Goal: Task Accomplishment & Management: Complete application form

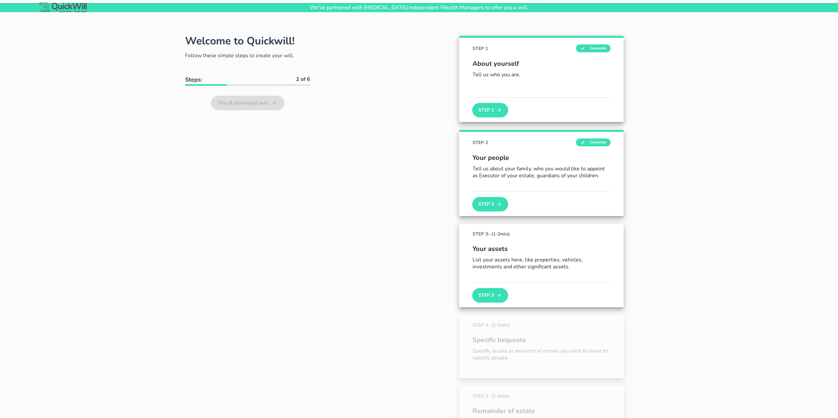
scroll to position [33, 0]
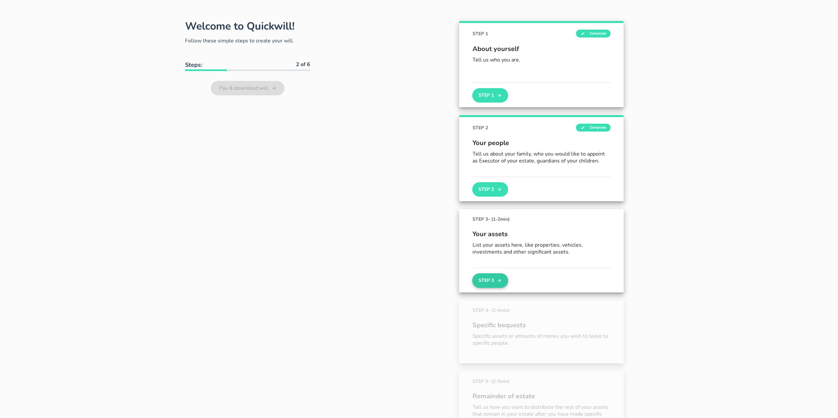
click at [487, 281] on button "Step 3" at bounding box center [490, 280] width 36 height 14
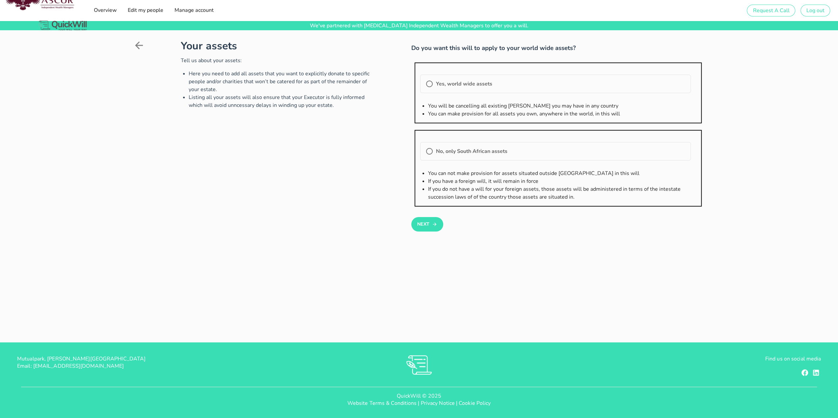
click at [481, 152] on label "No, only South African assets" at bounding box center [560, 151] width 249 height 7
radio input "true"
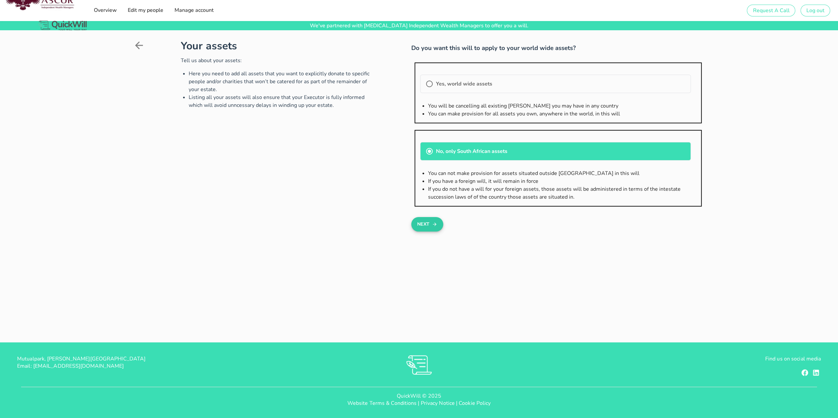
click at [420, 220] on button "Next" at bounding box center [427, 224] width 32 height 14
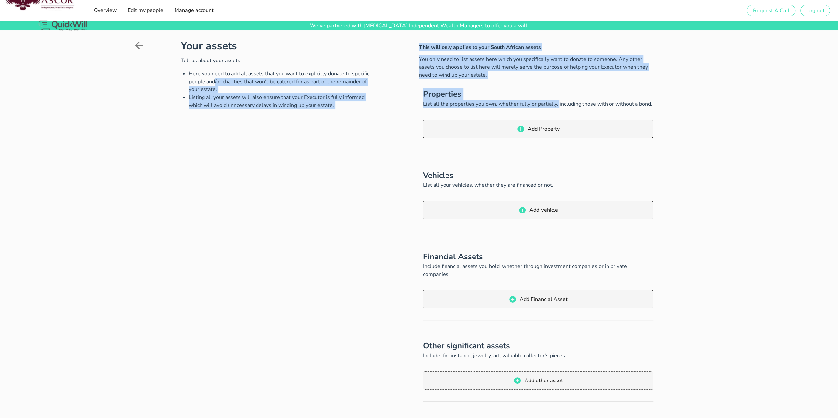
drag, startPoint x: 555, startPoint y: 103, endPoint x: 372, endPoint y: 74, distance: 185.7
click at [372, 74] on div "Your assets Tell us about your assets: Here you need to add all assets that you…" at bounding box center [419, 249] width 572 height 423
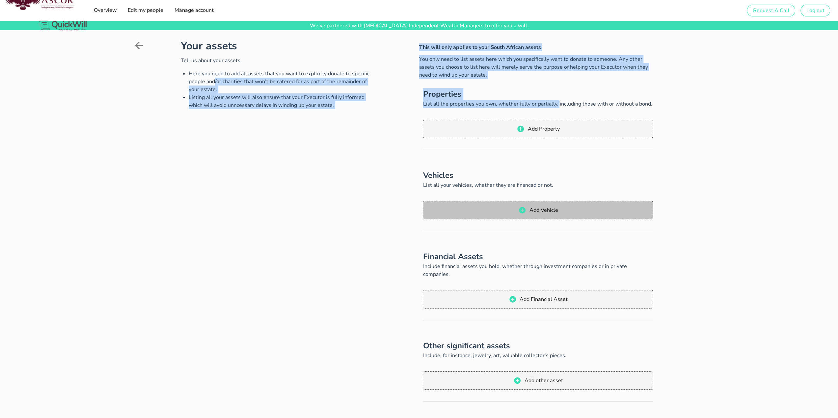
click at [608, 214] on button "Add Vehicle" at bounding box center [538, 210] width 230 height 18
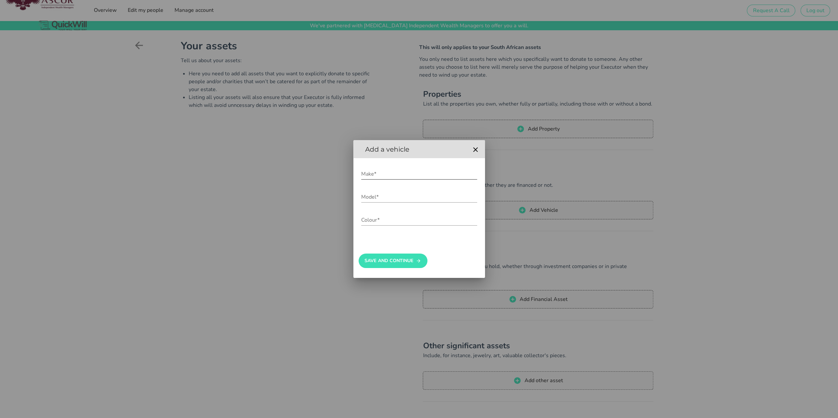
click at [390, 172] on input "Make*" at bounding box center [419, 174] width 116 height 11
type input "Honda"
click at [369, 201] on input "Model*" at bounding box center [419, 197] width 116 height 11
type input "Jazz"
drag, startPoint x: 383, startPoint y: 223, endPoint x: 380, endPoint y: 219, distance: 5.0
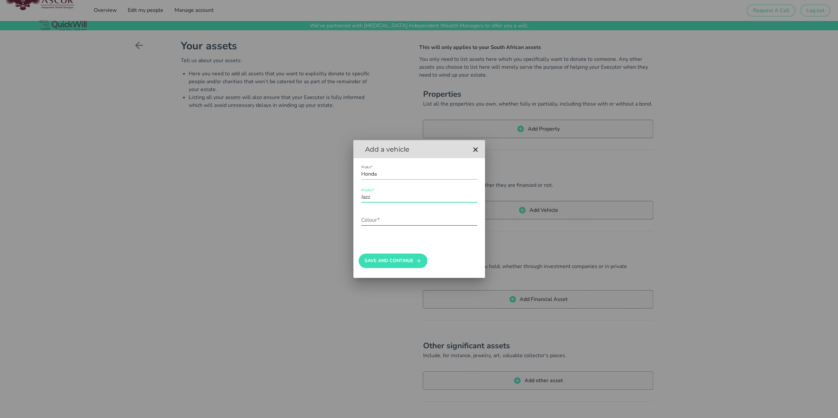
click at [382, 223] on input "Colour*" at bounding box center [419, 220] width 116 height 11
type input "Red"
click at [392, 257] on button "Save And Continue" at bounding box center [392, 261] width 69 height 14
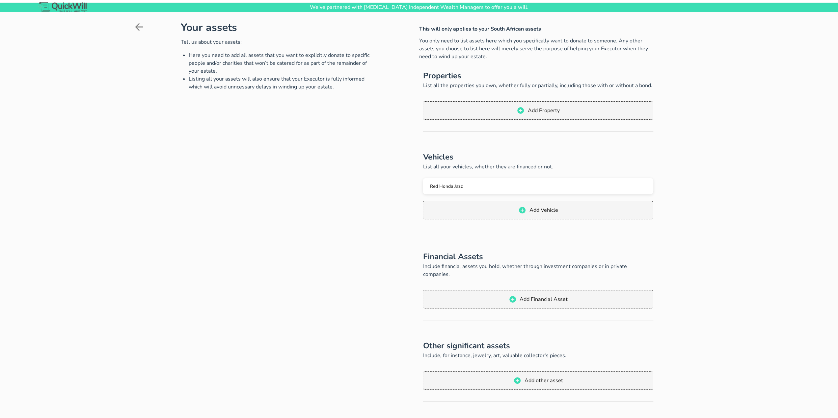
scroll to position [33, 0]
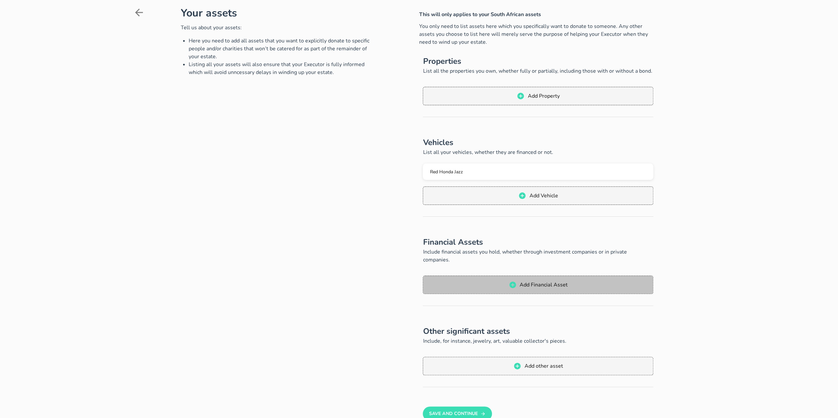
click at [542, 281] on span "Add Financial Asset" at bounding box center [543, 284] width 48 height 7
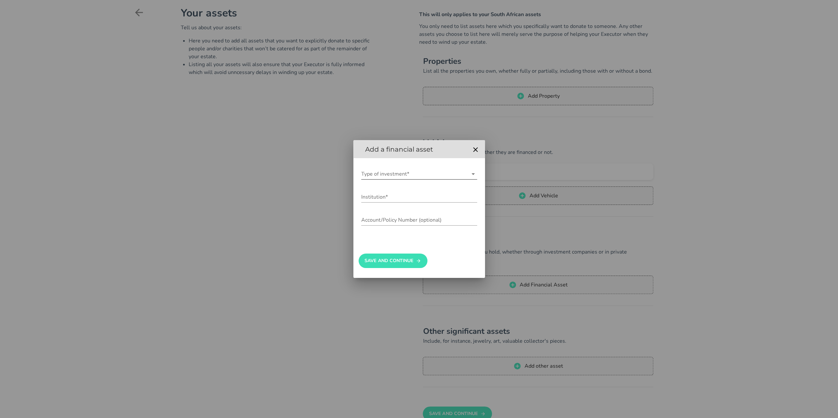
click at [376, 173] on input "Type of investment*" at bounding box center [414, 174] width 107 height 11
click at [383, 224] on div "Savings" at bounding box center [418, 226] width 105 height 6
click at [385, 201] on input "Institution*" at bounding box center [419, 197] width 116 height 11
type input "Nedbank"
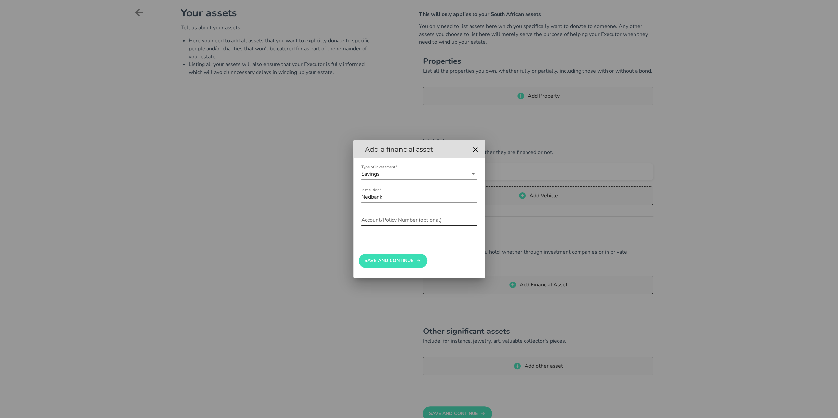
click at [382, 213] on div "Account/Policy Number (optional)" at bounding box center [419, 222] width 116 height 22
click at [365, 241] on div "Save And Continue" at bounding box center [418, 258] width 121 height 35
click at [371, 225] on div "Account/Policy Number (optional)" at bounding box center [419, 220] width 116 height 11
type input "[CREDIT_CARD_NUMBER]"
click at [396, 260] on button "Save And Continue" at bounding box center [392, 261] width 69 height 14
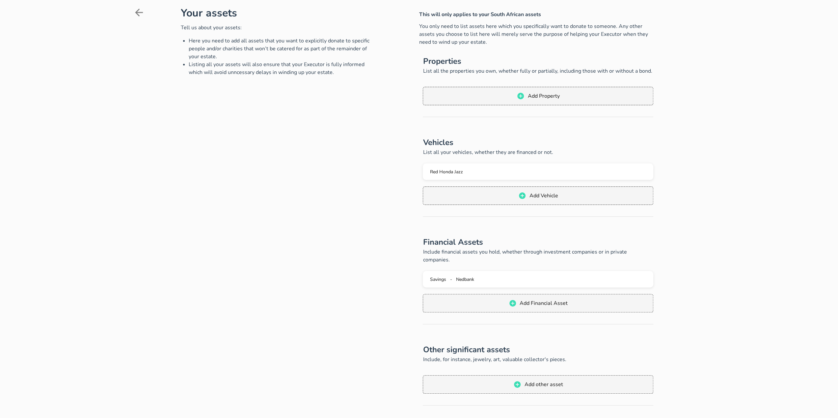
click at [628, 356] on p "Include, for instance, jewelry, art, valuable collector's pieces." at bounding box center [538, 360] width 230 height 8
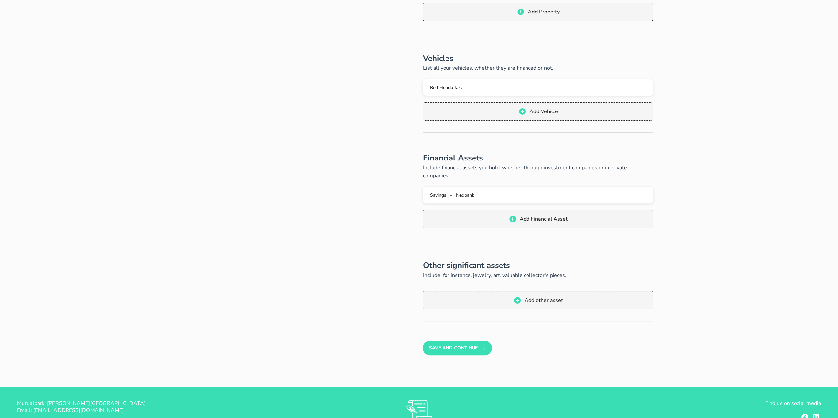
scroll to position [132, 0]
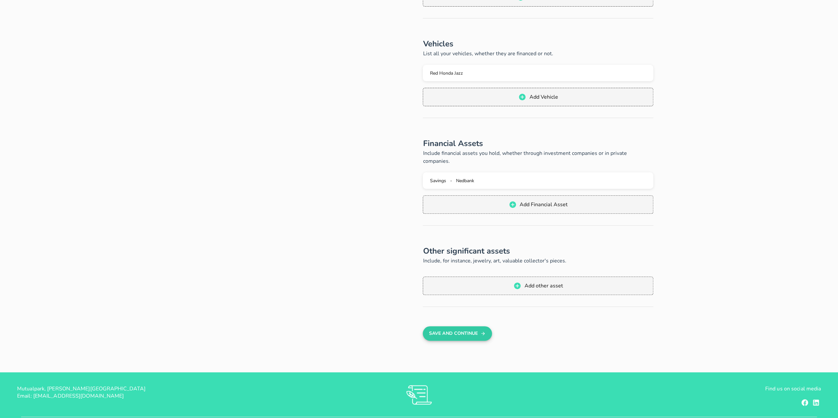
click at [435, 326] on button "Save And Continue" at bounding box center [457, 333] width 69 height 14
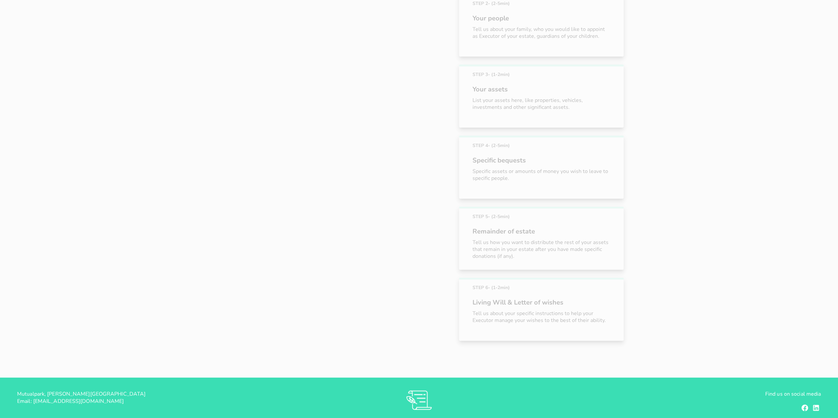
scroll to position [167, 0]
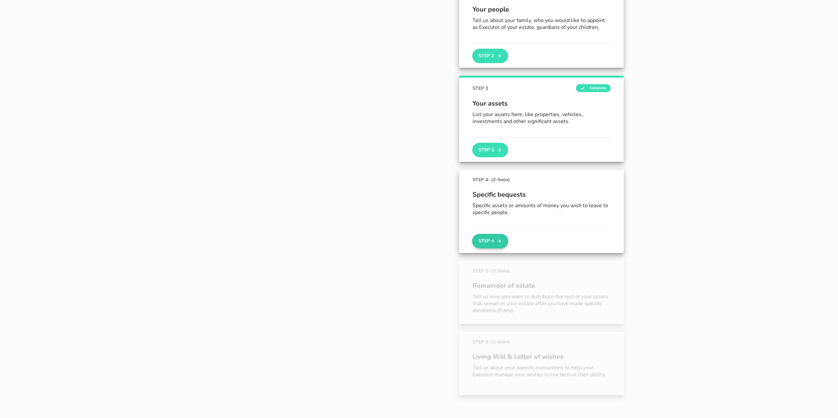
click at [494, 239] on button "Step 4" at bounding box center [490, 241] width 36 height 14
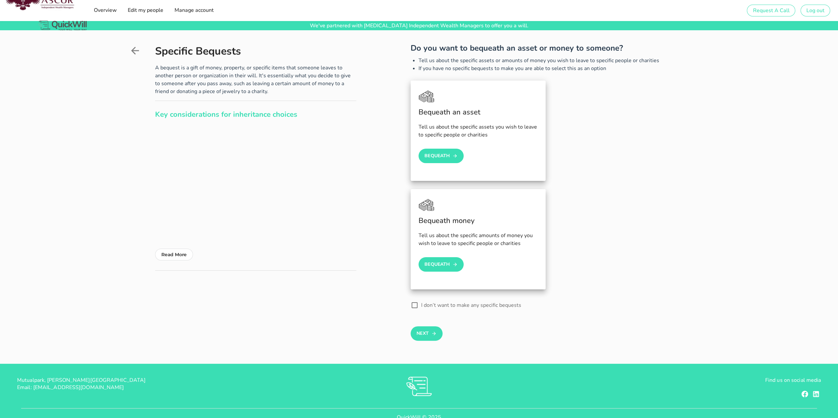
click at [446, 304] on label "I don’t want to make any specific bequests" at bounding box center [565, 305] width 288 height 7
checkbox input "true"
click at [429, 336] on button "Next" at bounding box center [426, 333] width 32 height 14
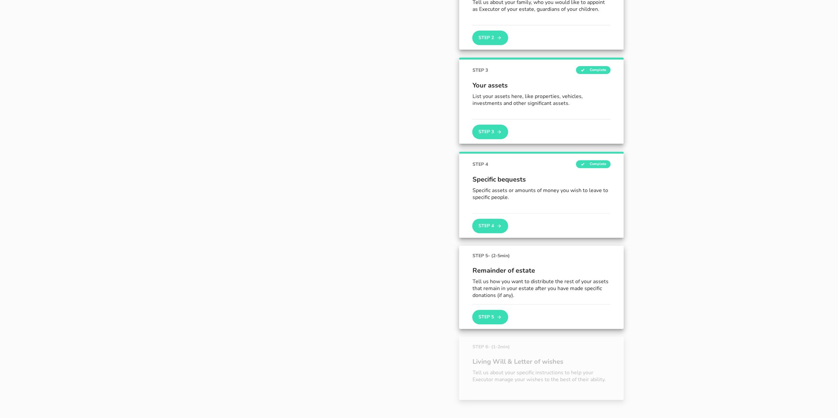
scroll to position [199, 0]
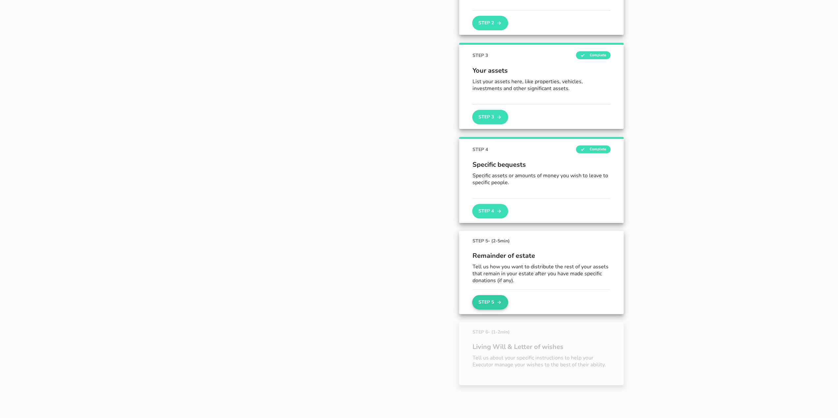
click at [496, 301] on button "Step 5" at bounding box center [490, 302] width 36 height 14
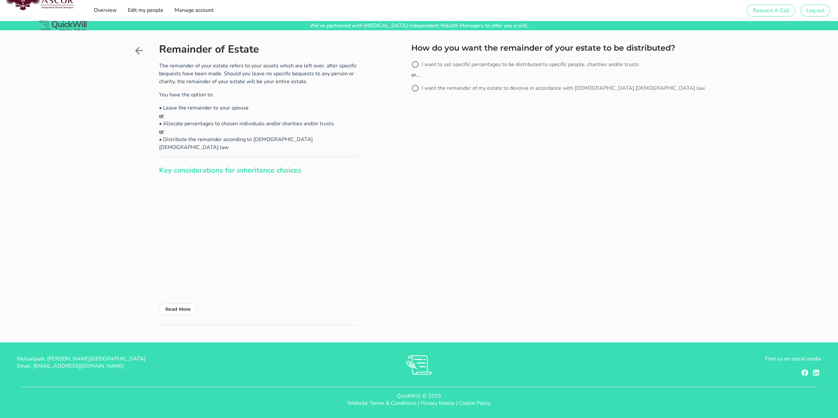
click at [451, 65] on label "I want to set specific percentages to be distributed to specific people, charit…" at bounding box center [563, 64] width 283 height 7
radio input "true"
click at [432, 113] on button "Next" at bounding box center [427, 120] width 32 height 14
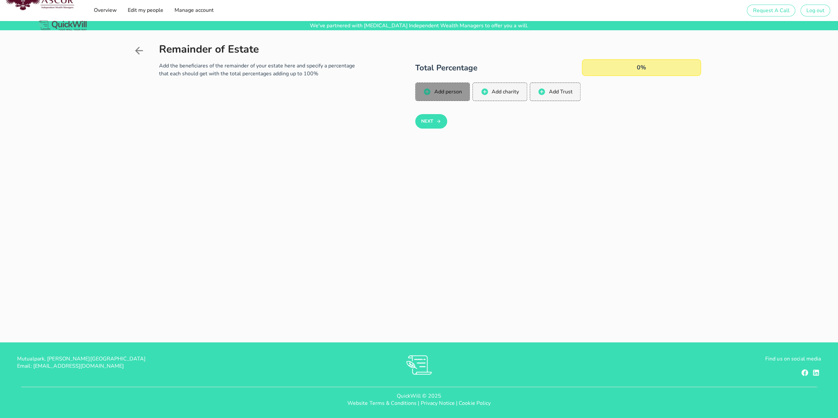
click at [420, 92] on button "Add person" at bounding box center [442, 92] width 55 height 18
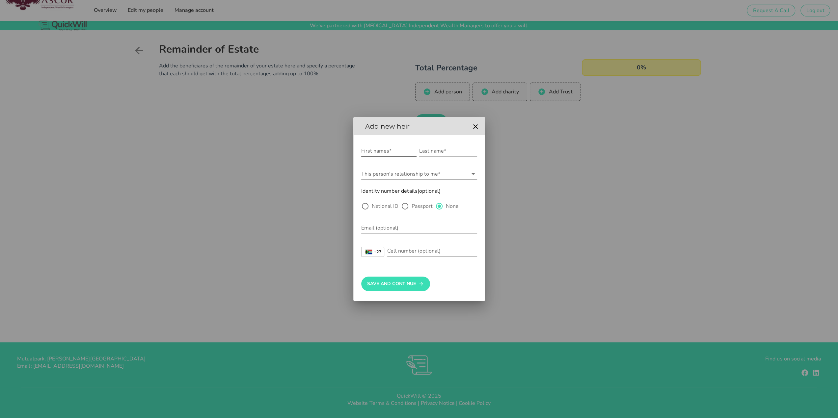
click at [369, 154] on input "First names*" at bounding box center [388, 151] width 55 height 11
click at [386, 156] on input "First names*" at bounding box center [388, 151] width 55 height 11
type input "[PERSON_NAME]"
click at [440, 152] on input "Last name*" at bounding box center [448, 151] width 58 height 11
type input "[PERSON_NAME]"
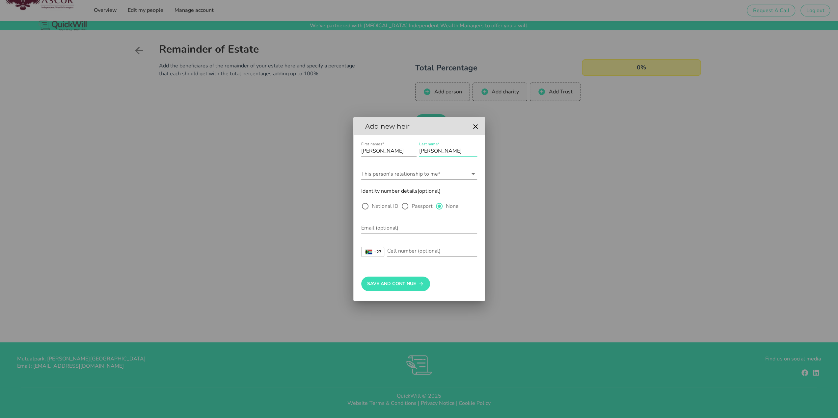
type input "[EMAIL_ADDRESS][DOMAIN_NAME]"
click at [362, 176] on input "This person's relationship to me*" at bounding box center [414, 174] width 107 height 11
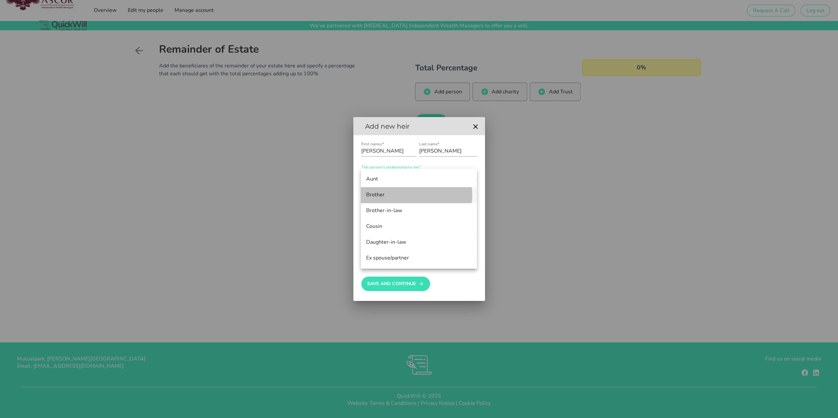
click at [379, 191] on div "Brother" at bounding box center [418, 195] width 105 height 14
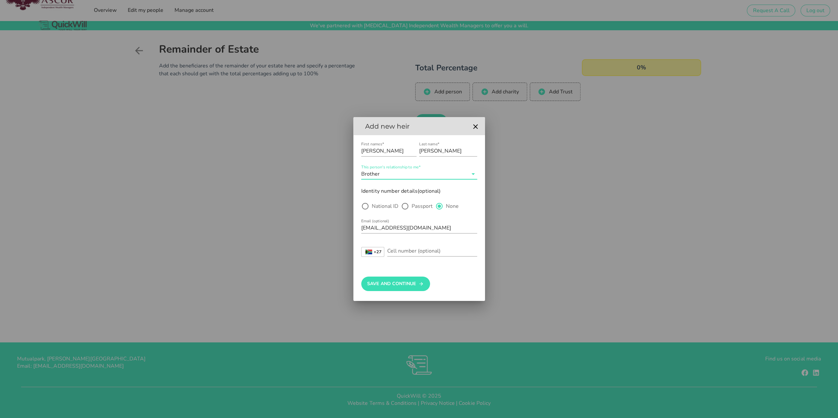
click at [378, 208] on label "National ID" at bounding box center [385, 206] width 27 height 7
radio input "true"
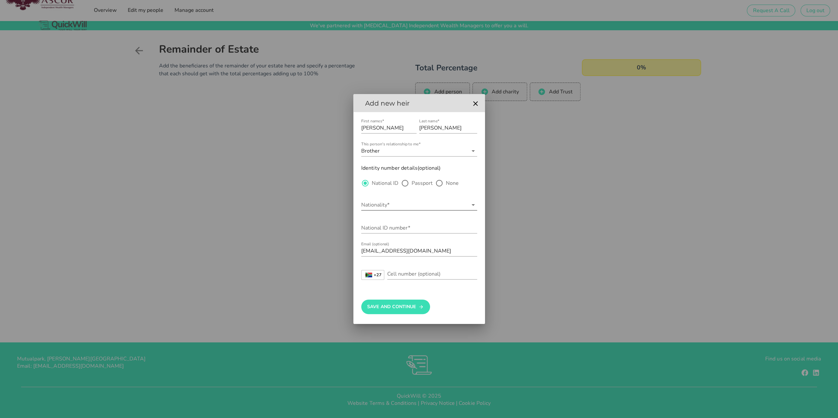
click at [435, 204] on input "Nationality*" at bounding box center [414, 205] width 107 height 11
click at [435, 204] on div "[GEOGRAPHIC_DATA]" at bounding box center [418, 210] width 105 height 14
drag, startPoint x: 423, startPoint y: 251, endPoint x: 308, endPoint y: 233, distance: 115.8
click at [308, 233] on div "As an [MEDICAL_DATA] Independent Wealth Managers customer, you can draft your w…" at bounding box center [419, 209] width 838 height 418
click at [415, 232] on input "National ID number*" at bounding box center [419, 228] width 116 height 11
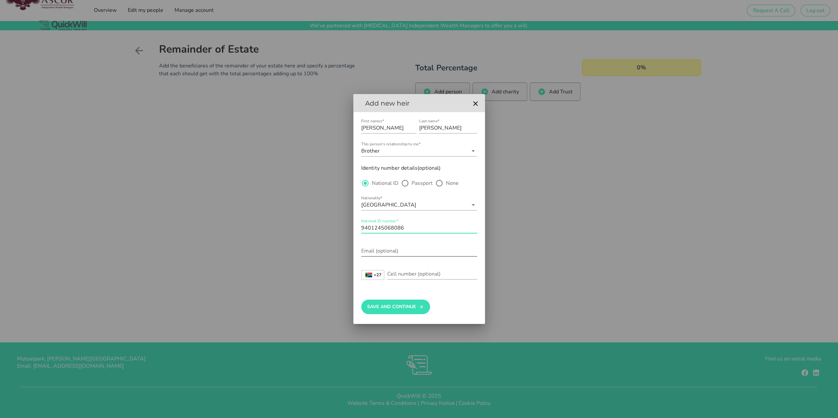
type input "9401245068086"
click at [376, 251] on input "Email (optional)" at bounding box center [419, 251] width 116 height 11
click at [378, 275] on strong "+27" at bounding box center [378, 275] width 8 height 4
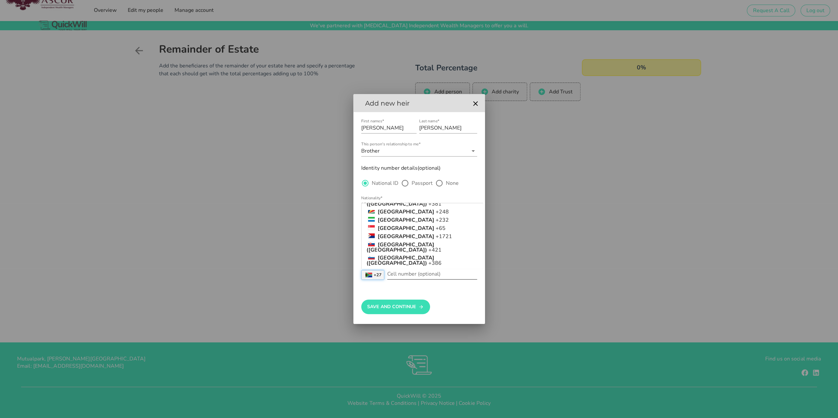
scroll to position [1933, 0]
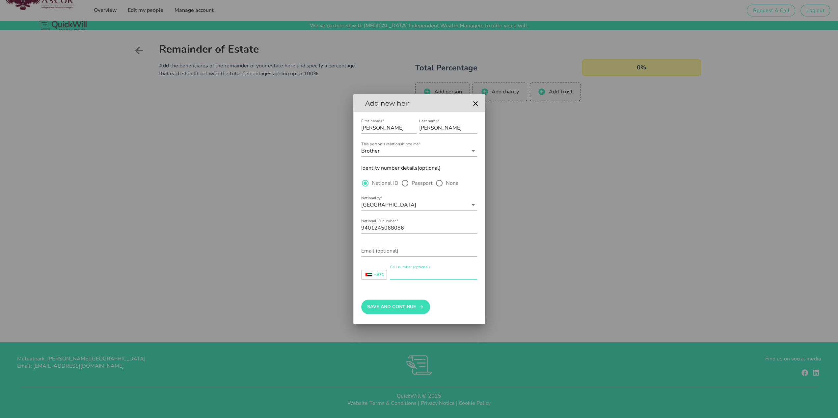
click at [416, 270] on div "Cell number (optional)" at bounding box center [433, 274] width 87 height 11
type input "561420995"
click at [419, 302] on button "Save And Continue" at bounding box center [395, 307] width 69 height 14
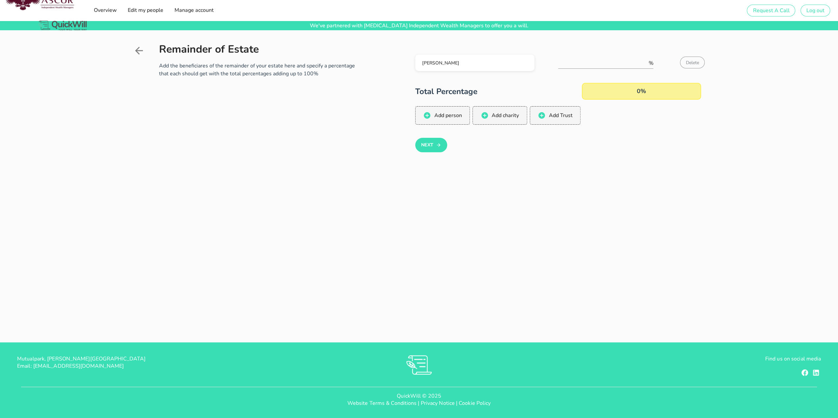
click at [656, 89] on div "0%" at bounding box center [641, 91] width 119 height 17
click at [646, 91] on div "0%" at bounding box center [641, 91] width 119 height 17
click at [633, 74] on div at bounding box center [605, 73] width 95 height 5
click at [633, 72] on div at bounding box center [605, 73] width 95 height 5
click at [630, 66] on input "number" at bounding box center [602, 63] width 89 height 11
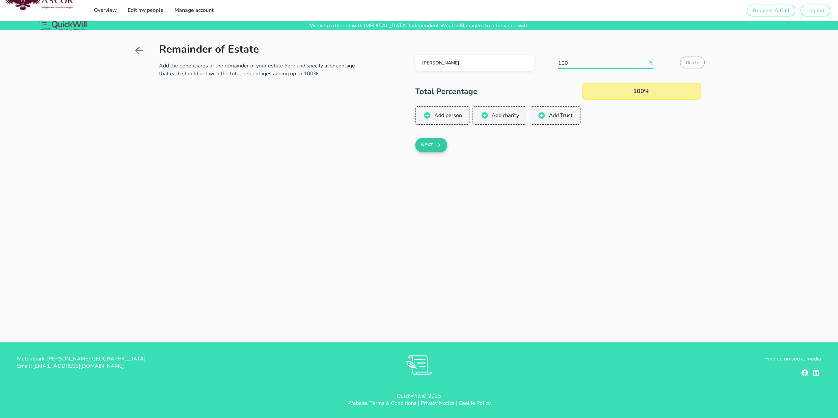
type input "100"
click at [430, 141] on button "Next" at bounding box center [431, 145] width 32 height 14
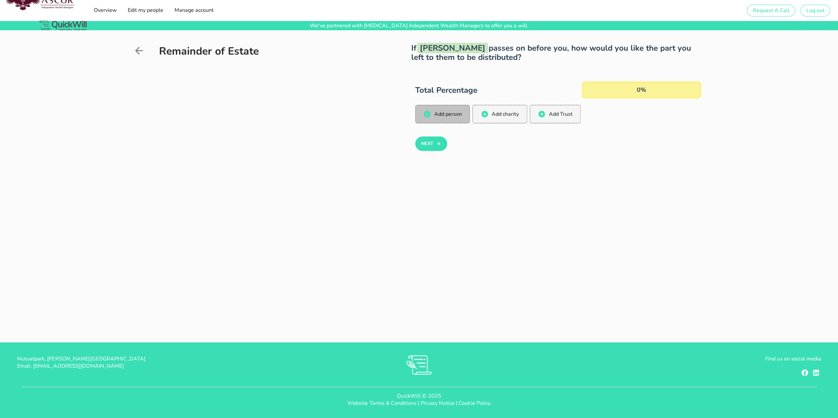
click at [450, 107] on button "Add person" at bounding box center [442, 114] width 55 height 18
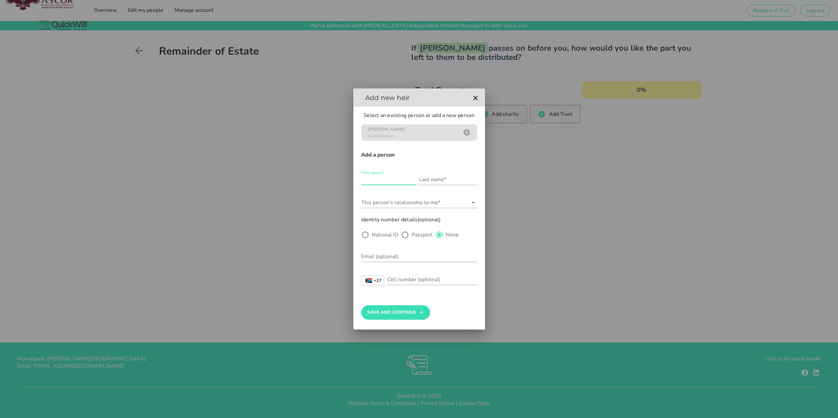
click at [377, 178] on input "First names*" at bounding box center [388, 179] width 55 height 11
type input "[PERSON_NAME]"
type input "[EMAIL_ADDRESS][DOMAIN_NAME]"
click at [409, 205] on input "This person's relationship to me*" at bounding box center [414, 202] width 107 height 11
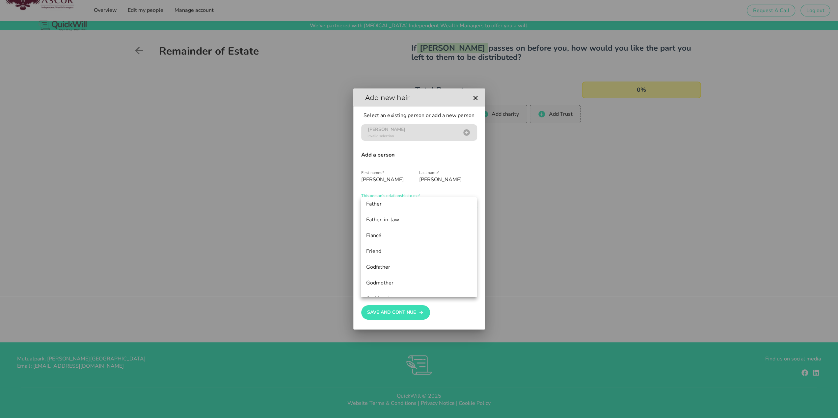
scroll to position [99, 0]
click at [377, 208] on div "Father" at bounding box center [418, 204] width 105 height 14
click at [376, 237] on label "National ID" at bounding box center [385, 235] width 27 height 7
radio input "true"
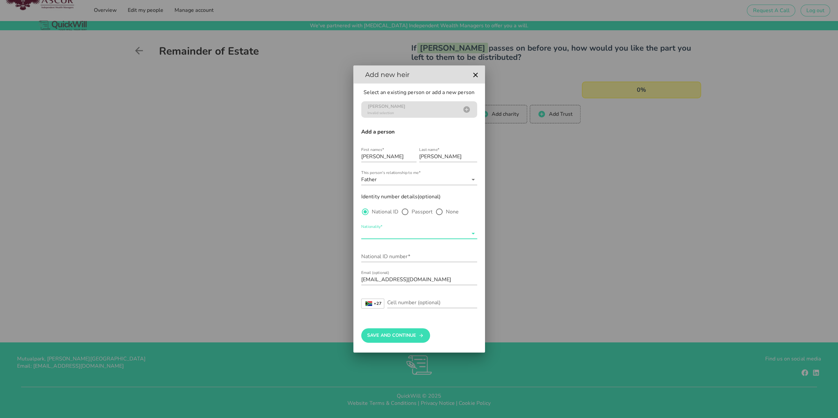
click at [376, 237] on input "Nationality*" at bounding box center [414, 233] width 107 height 11
drag, startPoint x: 376, startPoint y: 237, endPoint x: 373, endPoint y: 236, distance: 3.5
click at [373, 236] on div "[GEOGRAPHIC_DATA]" at bounding box center [418, 239] width 105 height 6
click at [385, 254] on div "National ID number*" at bounding box center [419, 256] width 116 height 11
type input "[CREDIT_CARD_NUMBER]"
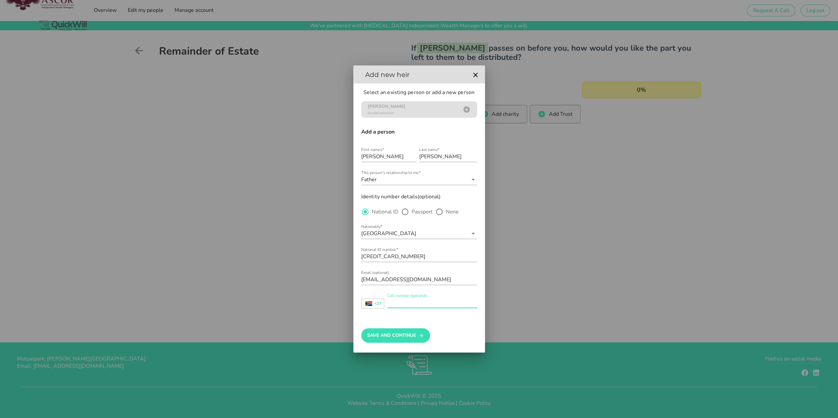
click at [451, 300] on input "Cell number (optional)" at bounding box center [432, 302] width 90 height 11
type input "828211183"
click at [421, 335] on icon "submit" at bounding box center [420, 336] width 5 height 8
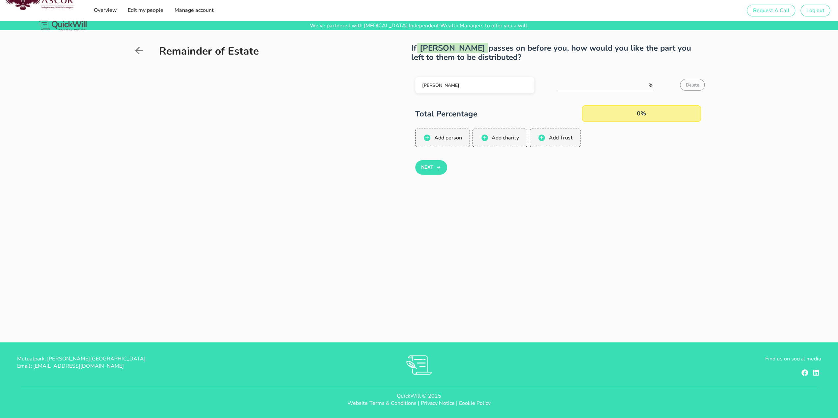
click at [625, 84] on input "number" at bounding box center [602, 85] width 89 height 11
type input "100"
click at [430, 169] on button "Next" at bounding box center [431, 167] width 32 height 14
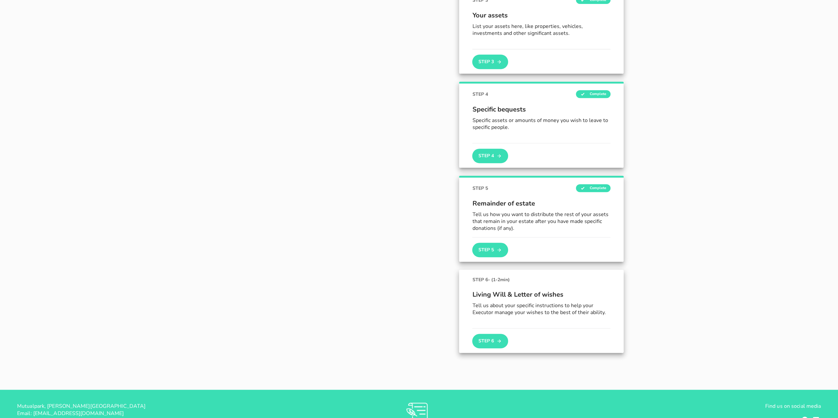
scroll to position [265, 0]
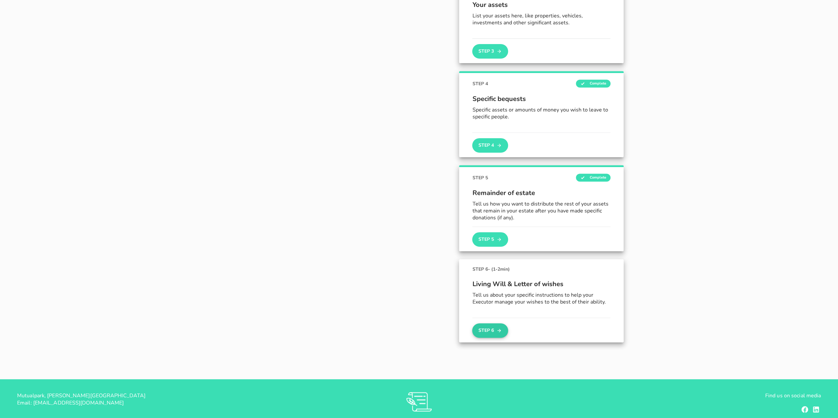
click at [490, 334] on button "Step 6" at bounding box center [490, 330] width 36 height 14
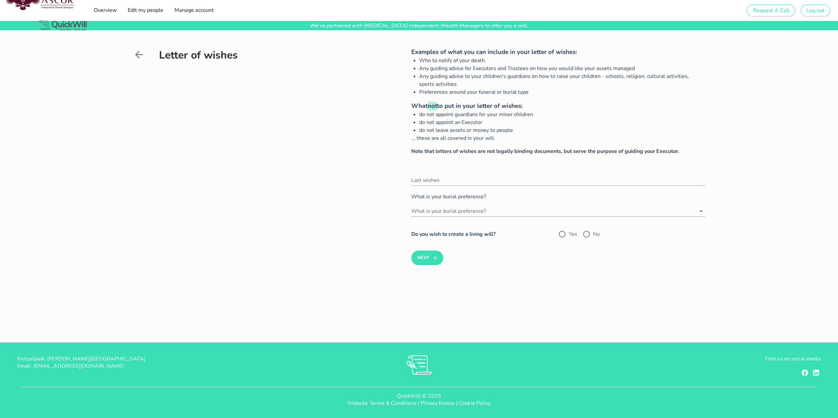
click at [595, 237] on label "No" at bounding box center [596, 234] width 7 height 7
radio input "true"
click at [472, 181] on input "Last wishes" at bounding box center [558, 180] width 294 height 11
click at [473, 205] on div "What is your burial preference?" at bounding box center [558, 213] width 294 height 22
click at [473, 208] on input "What is your burial preference?" at bounding box center [553, 211] width 284 height 11
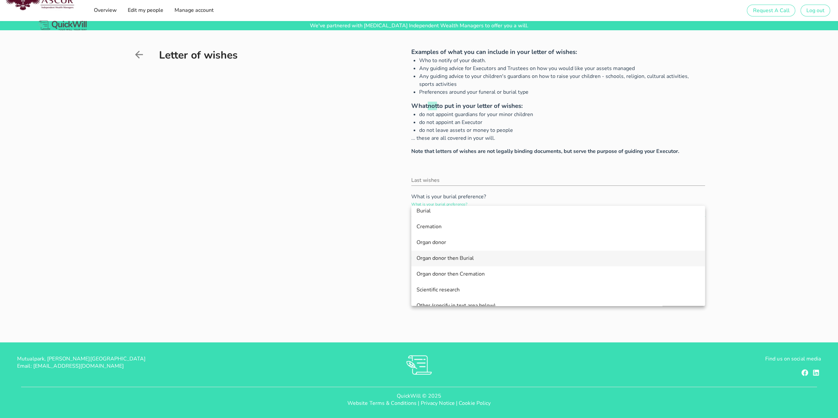
scroll to position [32, 0]
click at [441, 242] on div "Organ donor then Burial" at bounding box center [557, 248] width 283 height 14
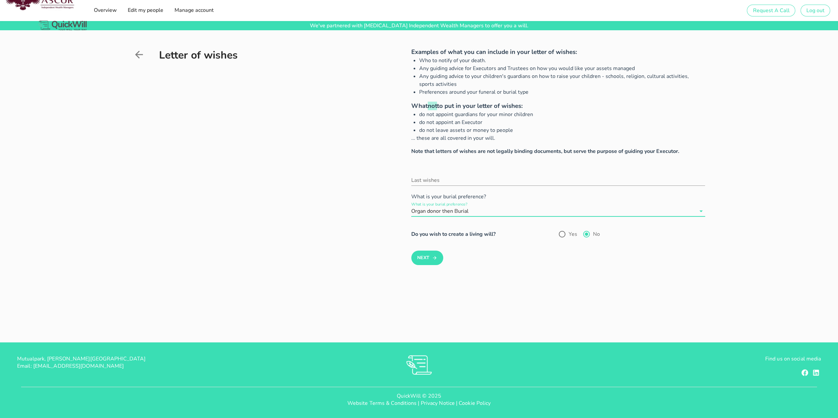
click at [463, 216] on div "Organ donor then Burial" at bounding box center [553, 211] width 284 height 11
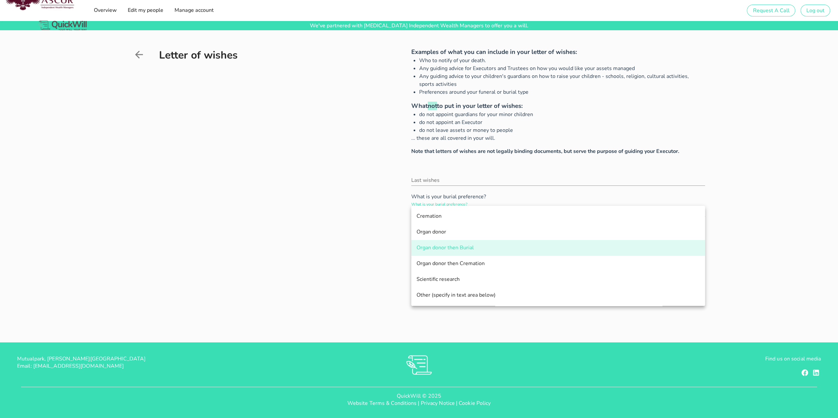
click at [366, 240] on div "Letter of wishes" at bounding box center [252, 164] width 238 height 234
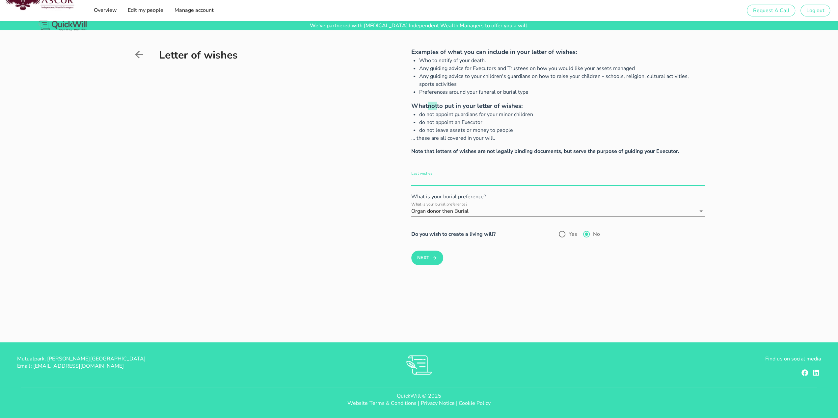
click at [468, 182] on input "Last wishes" at bounding box center [558, 180] width 294 height 11
click at [484, 255] on div "Next" at bounding box center [558, 258] width 294 height 14
click at [430, 254] on button "Next" at bounding box center [427, 258] width 32 height 14
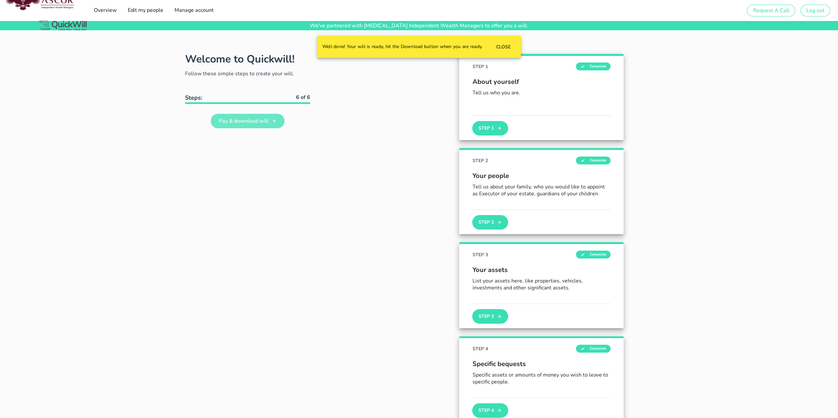
click at [242, 116] on link "Pay & download will" at bounding box center [248, 121] width 74 height 14
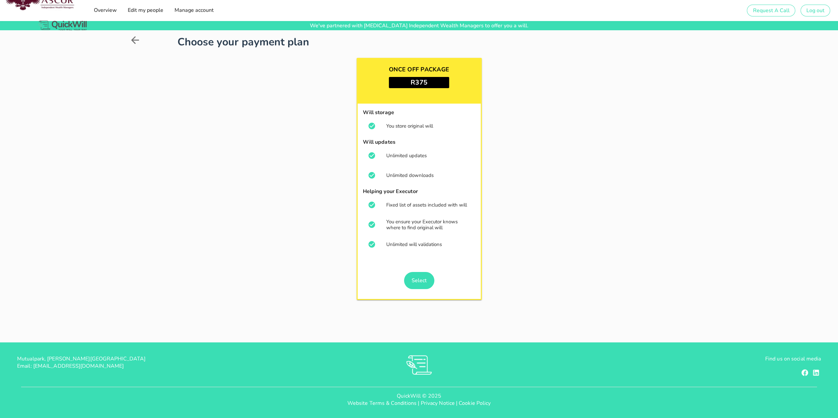
click at [135, 37] on icon at bounding box center [135, 40] width 8 height 8
